Goal: Task Accomplishment & Management: Use online tool/utility

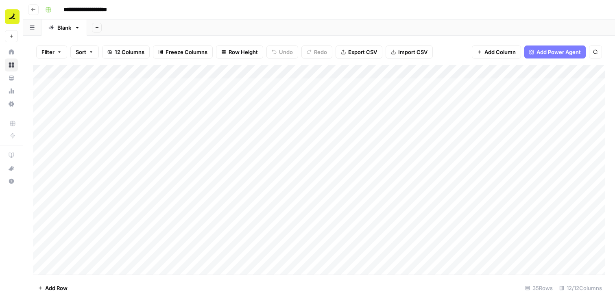
click at [157, 85] on div "Add Column" at bounding box center [319, 170] width 572 height 210
click at [240, 86] on div "Add Column" at bounding box center [319, 170] width 572 height 210
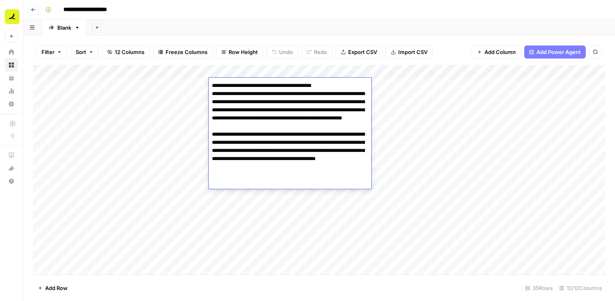
click at [240, 86] on textarea "**********" at bounding box center [290, 130] width 163 height 101
click at [187, 86] on div "Add Column" at bounding box center [319, 170] width 572 height 210
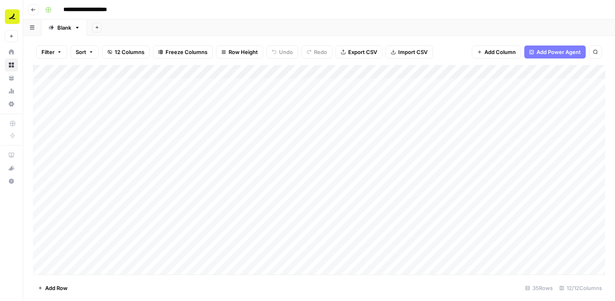
click at [187, 86] on div "Add Column" at bounding box center [319, 170] width 572 height 210
click at [315, 85] on div "Add Column" at bounding box center [319, 170] width 572 height 210
click at [259, 85] on div "Add Column" at bounding box center [319, 170] width 572 height 210
click at [105, 83] on div "Add Column" at bounding box center [319, 170] width 572 height 210
click at [123, 85] on div "Add Column" at bounding box center [319, 170] width 572 height 210
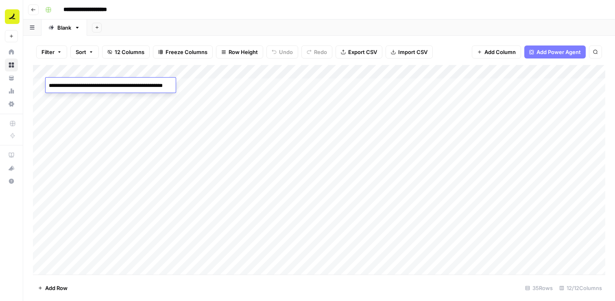
click at [156, 87] on textarea "**********" at bounding box center [126, 85] width 160 height 11
click at [248, 89] on div "Add Column" at bounding box center [319, 170] width 572 height 210
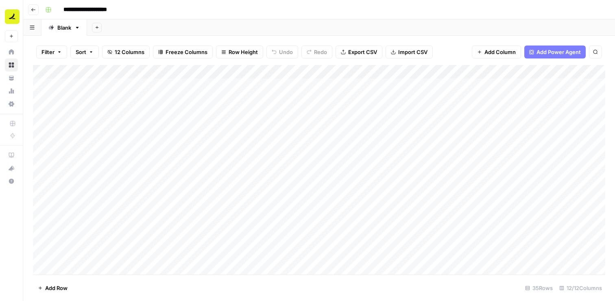
click at [183, 83] on div "Add Column" at bounding box center [319, 170] width 572 height 210
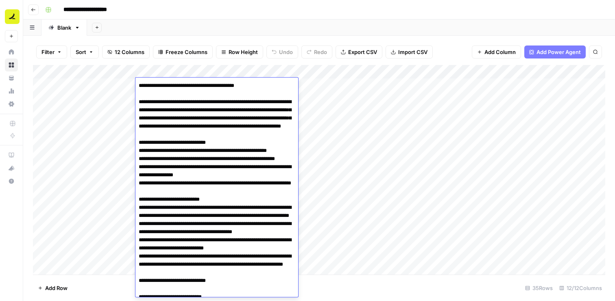
scroll to position [242, 0]
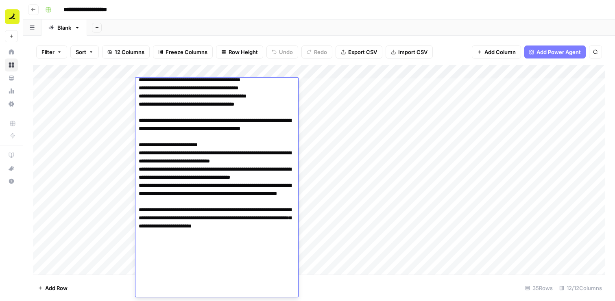
click at [307, 84] on div "Add Column" at bounding box center [319, 170] width 572 height 210
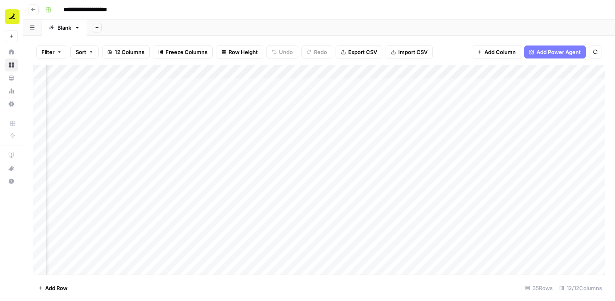
scroll to position [0, 400]
click at [322, 86] on div "Add Column" at bounding box center [319, 170] width 572 height 210
click at [410, 81] on div "Add Column" at bounding box center [319, 170] width 572 height 210
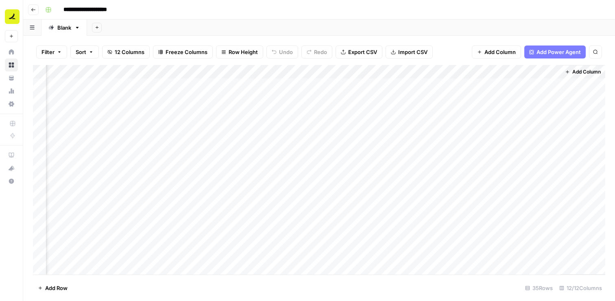
click at [431, 83] on div "Add Column" at bounding box center [319, 170] width 572 height 210
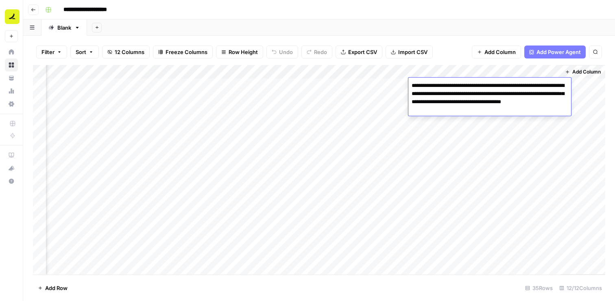
click at [530, 132] on div "Add Column" at bounding box center [319, 170] width 572 height 210
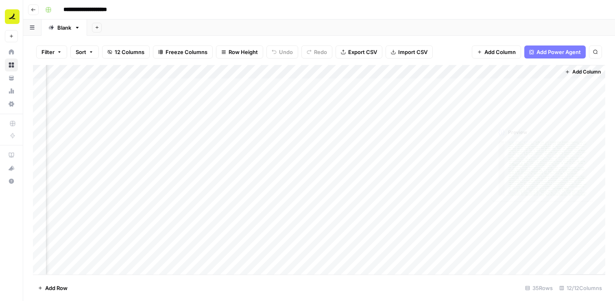
click at [520, 87] on div "Add Column" at bounding box center [319, 170] width 572 height 210
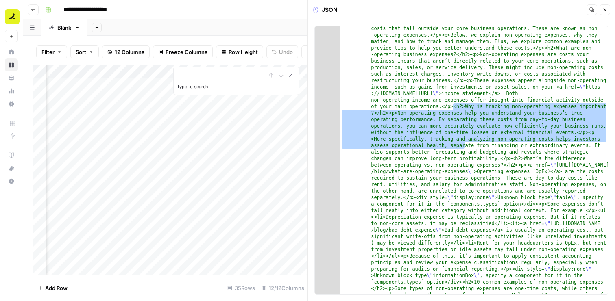
scroll to position [25, 0]
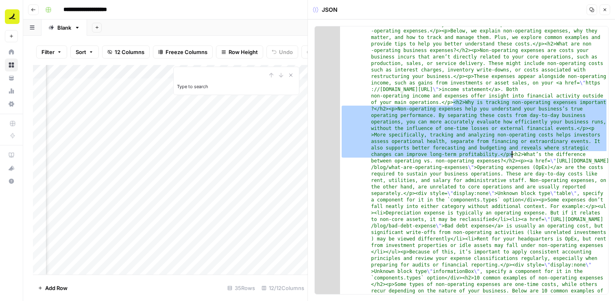
drag, startPoint x: 454, startPoint y: 135, endPoint x: 512, endPoint y: 153, distance: 60.7
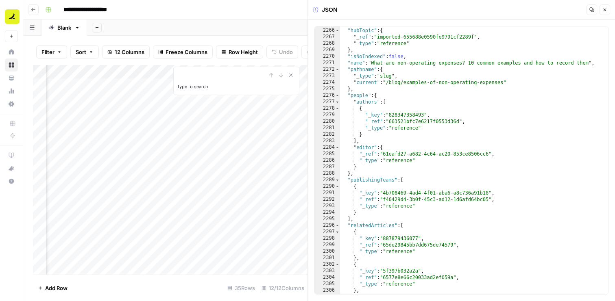
scroll to position [13058, 0]
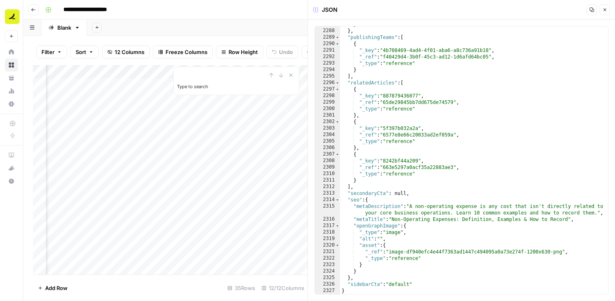
click at [605, 7] on icon "button" at bounding box center [604, 9] width 5 height 5
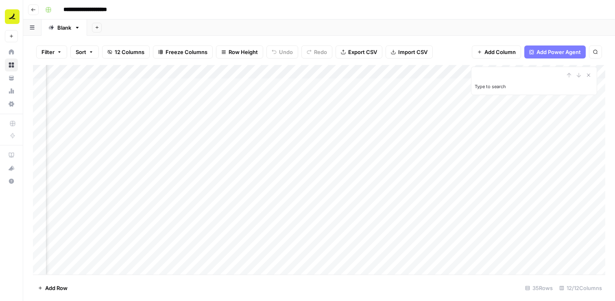
scroll to position [0, 318]
click at [314, 75] on div "Add Column" at bounding box center [319, 170] width 572 height 210
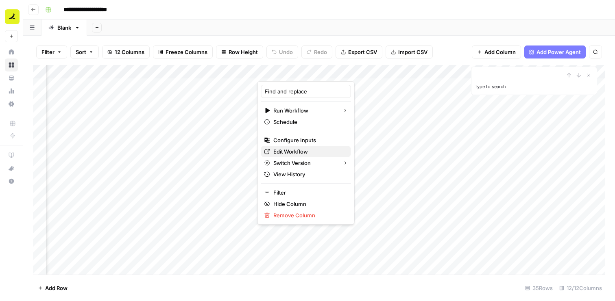
click at [304, 150] on span "Edit Workflow" at bounding box center [308, 152] width 71 height 8
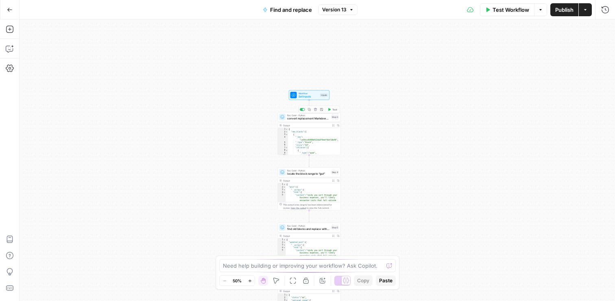
click at [307, 118] on span "convert replacement Markdown → Sanity Portable Text blocks" at bounding box center [308, 119] width 42 height 4
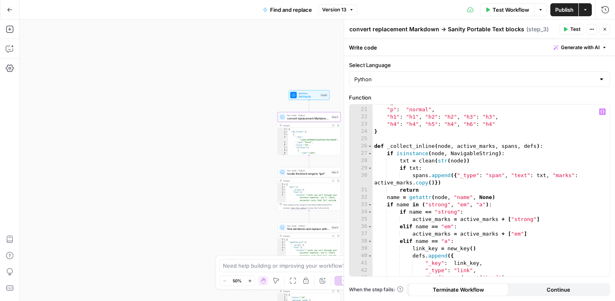
scroll to position [152, 0]
click at [605, 29] on icon "button" at bounding box center [604, 29] width 3 height 3
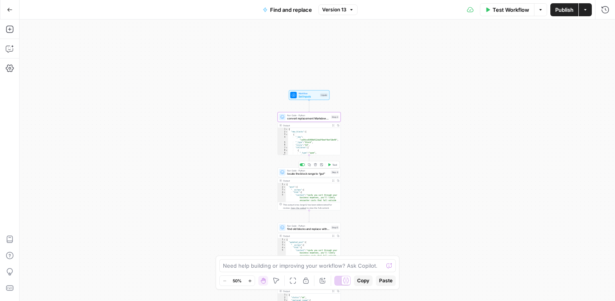
click at [317, 174] on span "locate the block range to “gut”" at bounding box center [308, 174] width 42 height 4
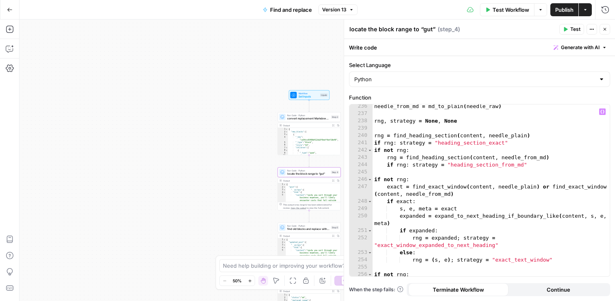
scroll to position [1980, 0]
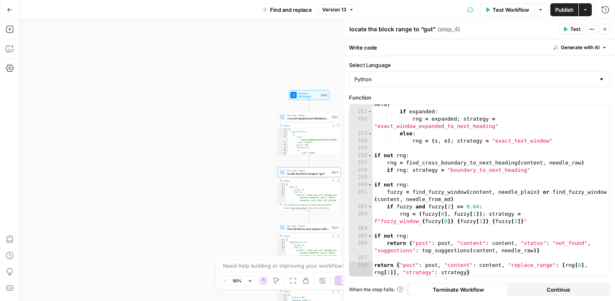
click at [603, 29] on icon "button" at bounding box center [604, 29] width 5 height 5
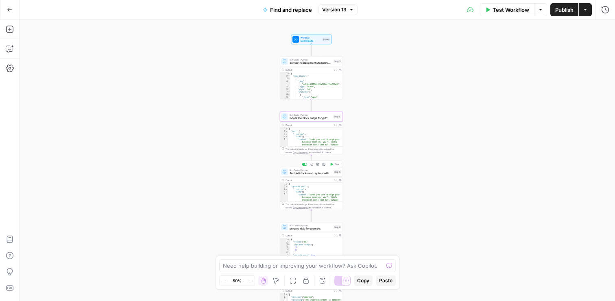
click at [312, 172] on span "find old blocks and replace with new blocks" at bounding box center [311, 174] width 42 height 4
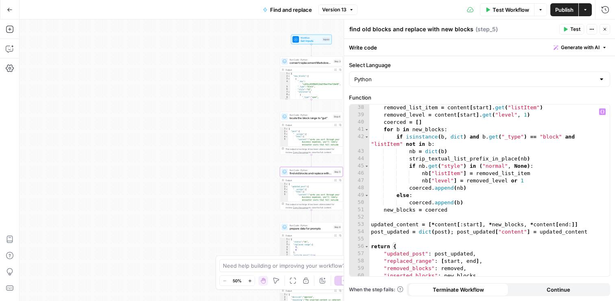
scroll to position [326, 0]
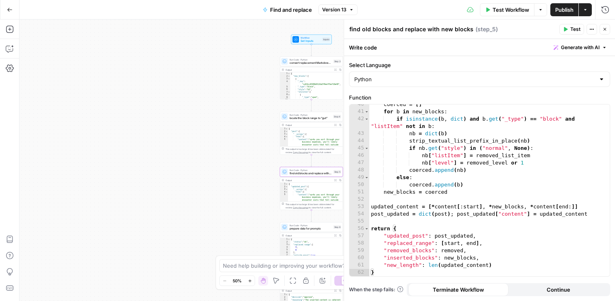
click at [604, 28] on icon "button" at bounding box center [604, 29] width 5 height 5
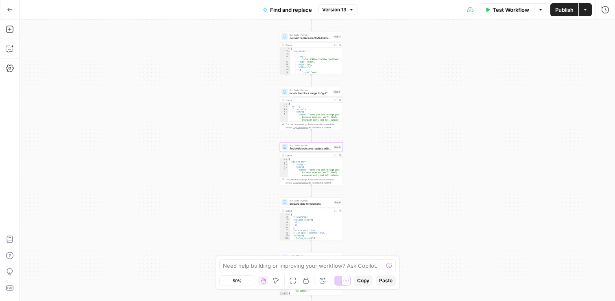
drag, startPoint x: 355, startPoint y: 176, endPoint x: 354, endPoint y: 102, distance: 74.0
click at [354, 102] on div "true false Workflow Set Inputs Inputs Run Code · Python convert replacement Mar…" at bounding box center [317, 161] width 595 height 282
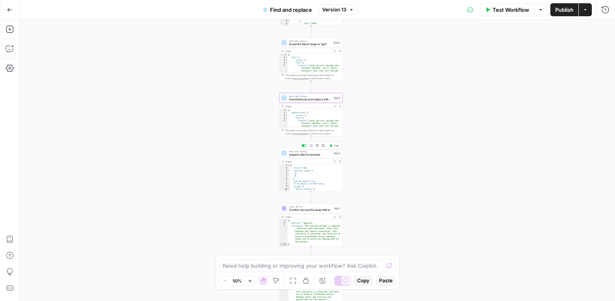
click at [316, 153] on span "prepare data for prompts" at bounding box center [310, 155] width 42 height 4
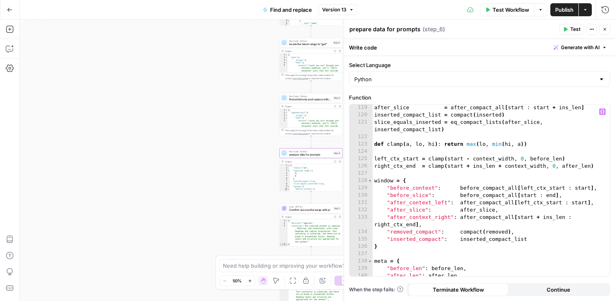
scroll to position [1065, 0]
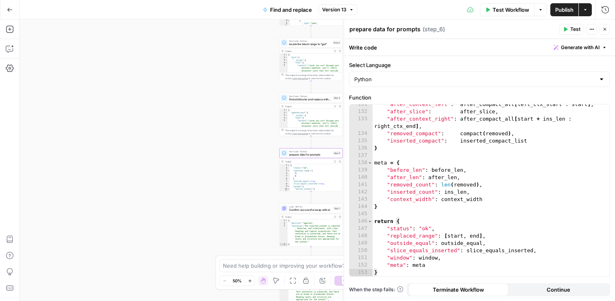
click at [606, 32] on button "Close" at bounding box center [604, 29] width 11 height 11
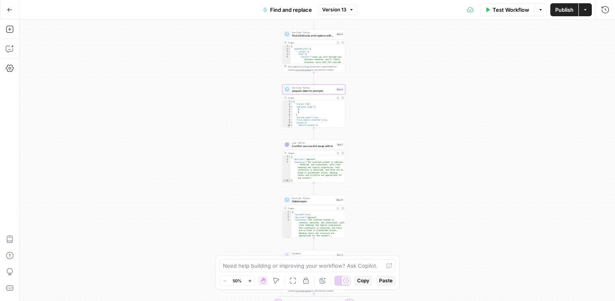
drag, startPoint x: 364, startPoint y: 165, endPoint x: 367, endPoint y: 102, distance: 63.5
click at [367, 102] on div "true false Workflow Set Inputs Inputs Run Code · Python convert replacement Mar…" at bounding box center [317, 161] width 595 height 282
click at [314, 90] on span "prepare data for prompts" at bounding box center [313, 91] width 42 height 4
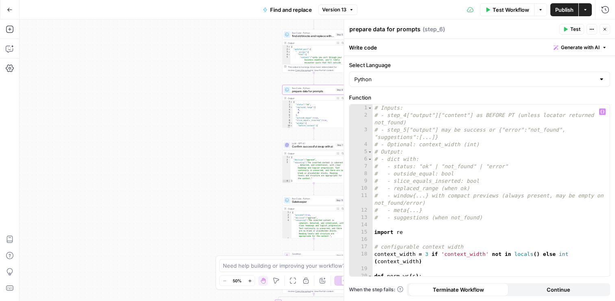
type textarea "**********"
click at [422, 126] on div "# Inputs: # - step_4["output"]["content"] as BEFORE PT (unless locator returned…" at bounding box center [491, 198] width 237 height 187
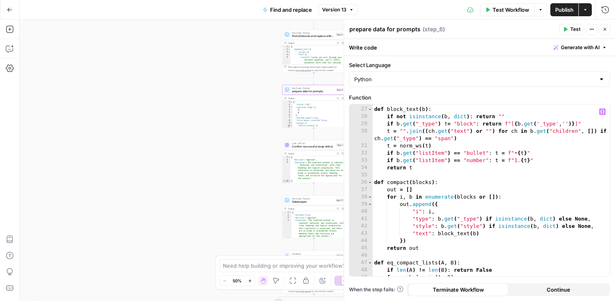
scroll to position [0, 0]
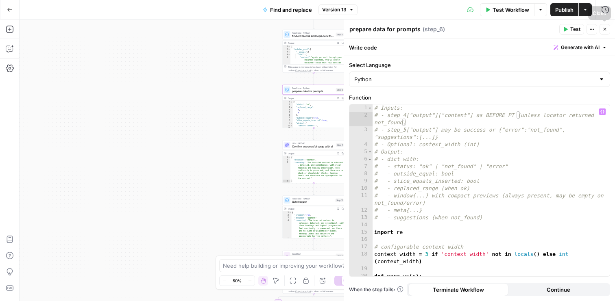
click at [603, 31] on icon "button" at bounding box center [604, 29] width 5 height 5
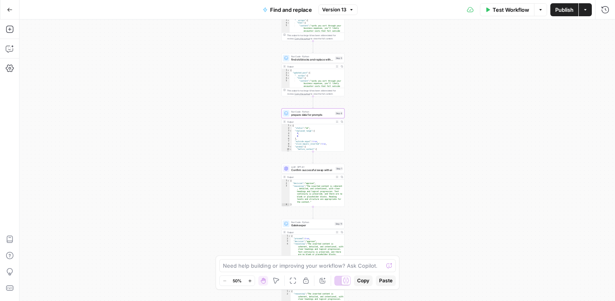
drag, startPoint x: 257, startPoint y: 128, endPoint x: 244, endPoint y: 222, distance: 95.0
click at [245, 218] on div "true false Workflow Set Inputs Inputs Run Code · Python convert replacement Mar…" at bounding box center [317, 161] width 595 height 282
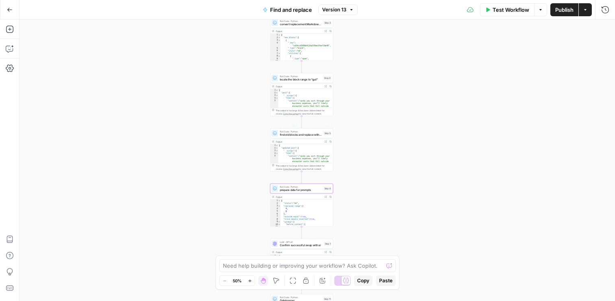
drag, startPoint x: 341, startPoint y: 120, endPoint x: 341, endPoint y: 232, distance: 112.2
click at [341, 232] on div "true false Workflow Set Inputs Inputs Run Code · Python convert replacement Mar…" at bounding box center [317, 161] width 595 height 282
